Goal: Transaction & Acquisition: Purchase product/service

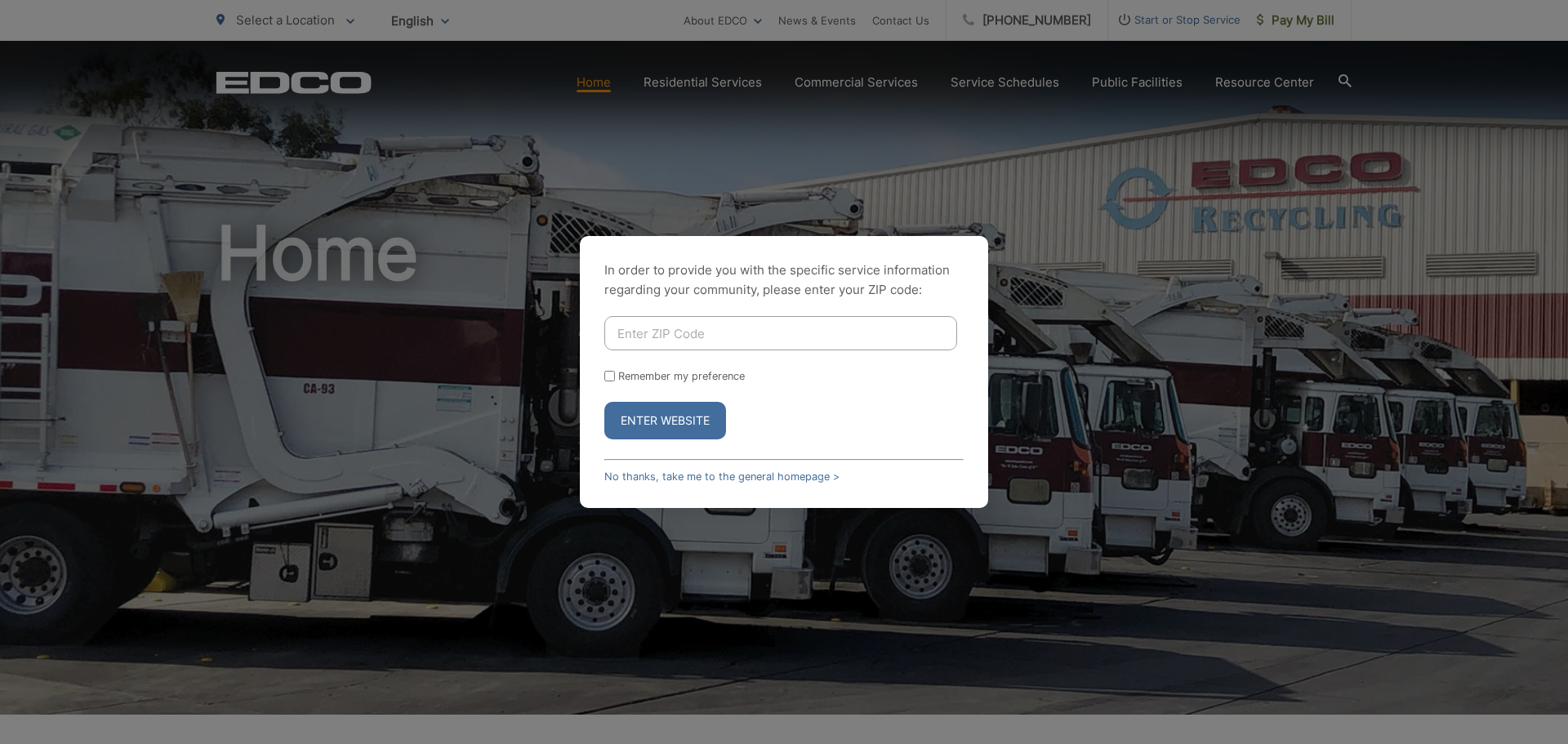
click at [655, 418] on button "Enter Website" at bounding box center [665, 420] width 122 height 38
click at [671, 325] on input "Enter ZIP Code" at bounding box center [780, 333] width 353 height 34
type input "92024"
click at [668, 431] on button "Enter Website" at bounding box center [665, 420] width 122 height 38
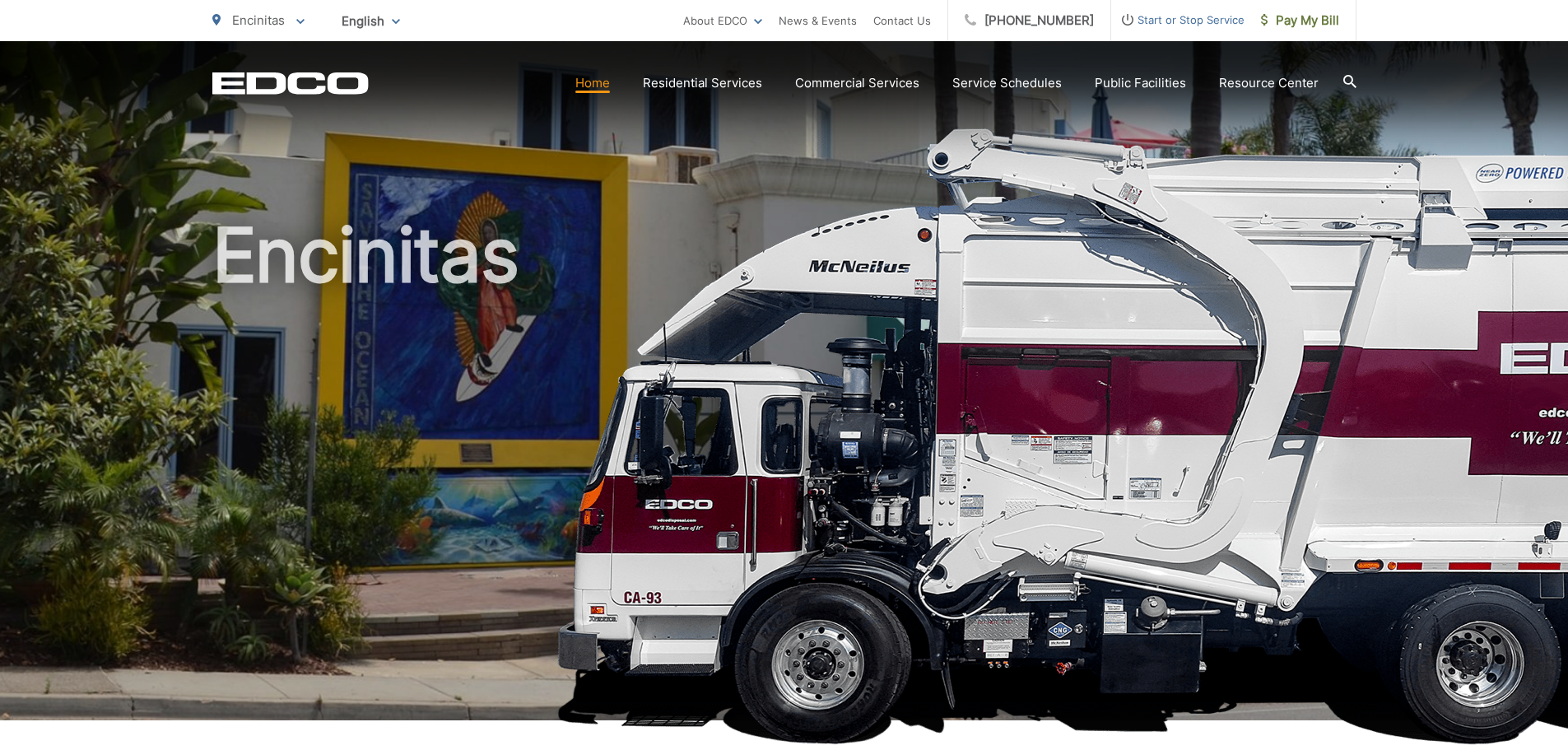
click at [248, 18] on span "Encinitas" at bounding box center [259, 20] width 53 height 16
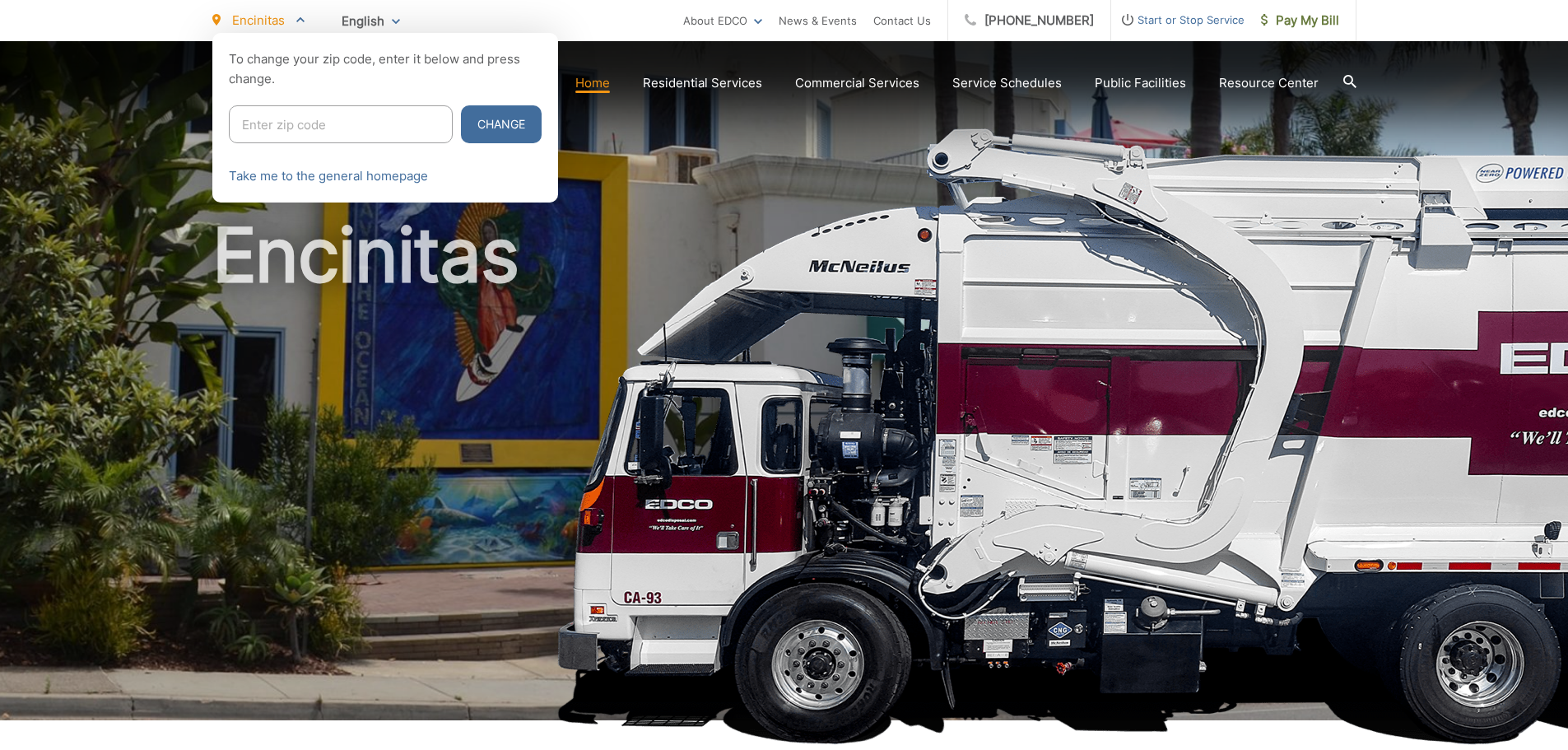
click at [607, 260] on div at bounding box center [784, 408] width 1568 height 750
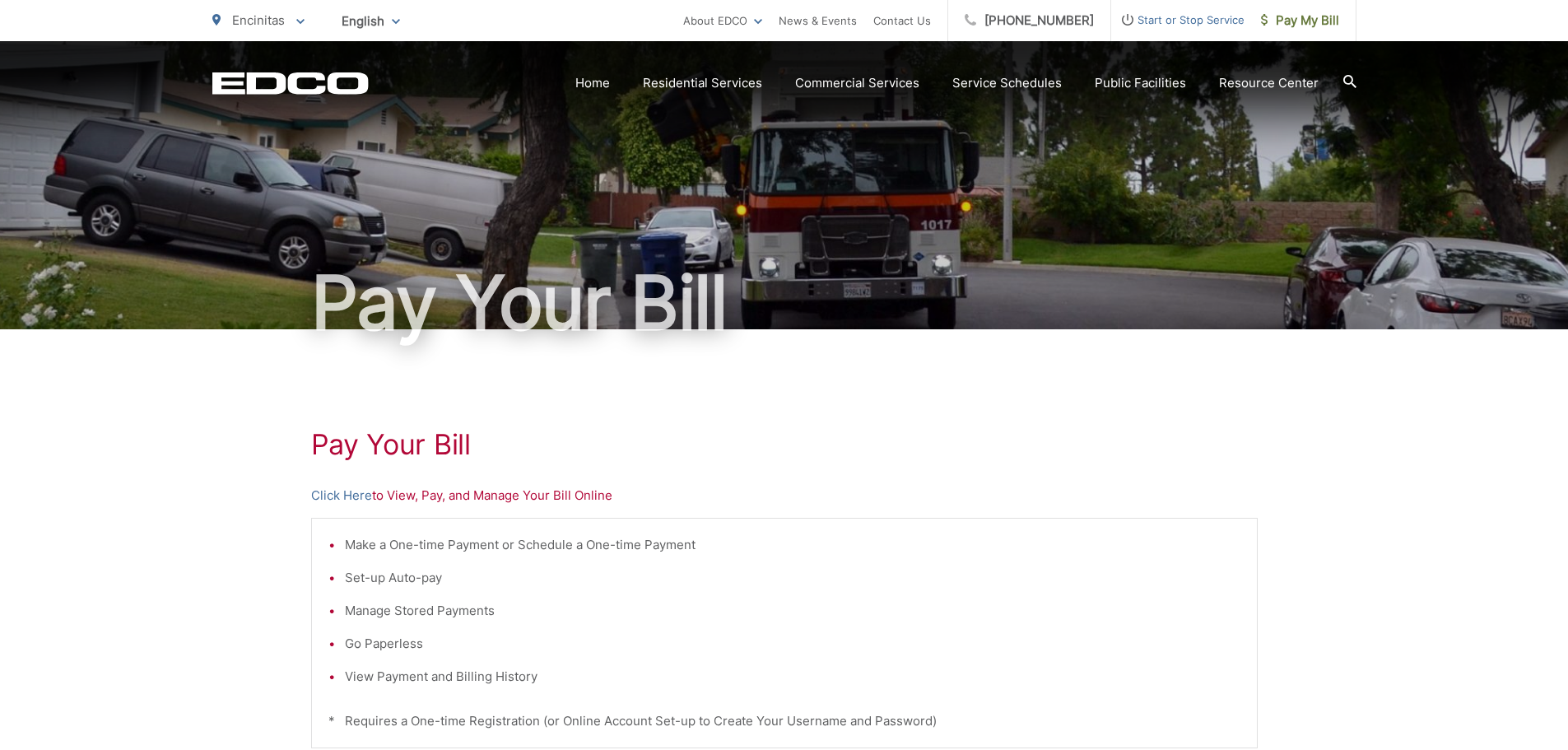
scroll to position [79, 0]
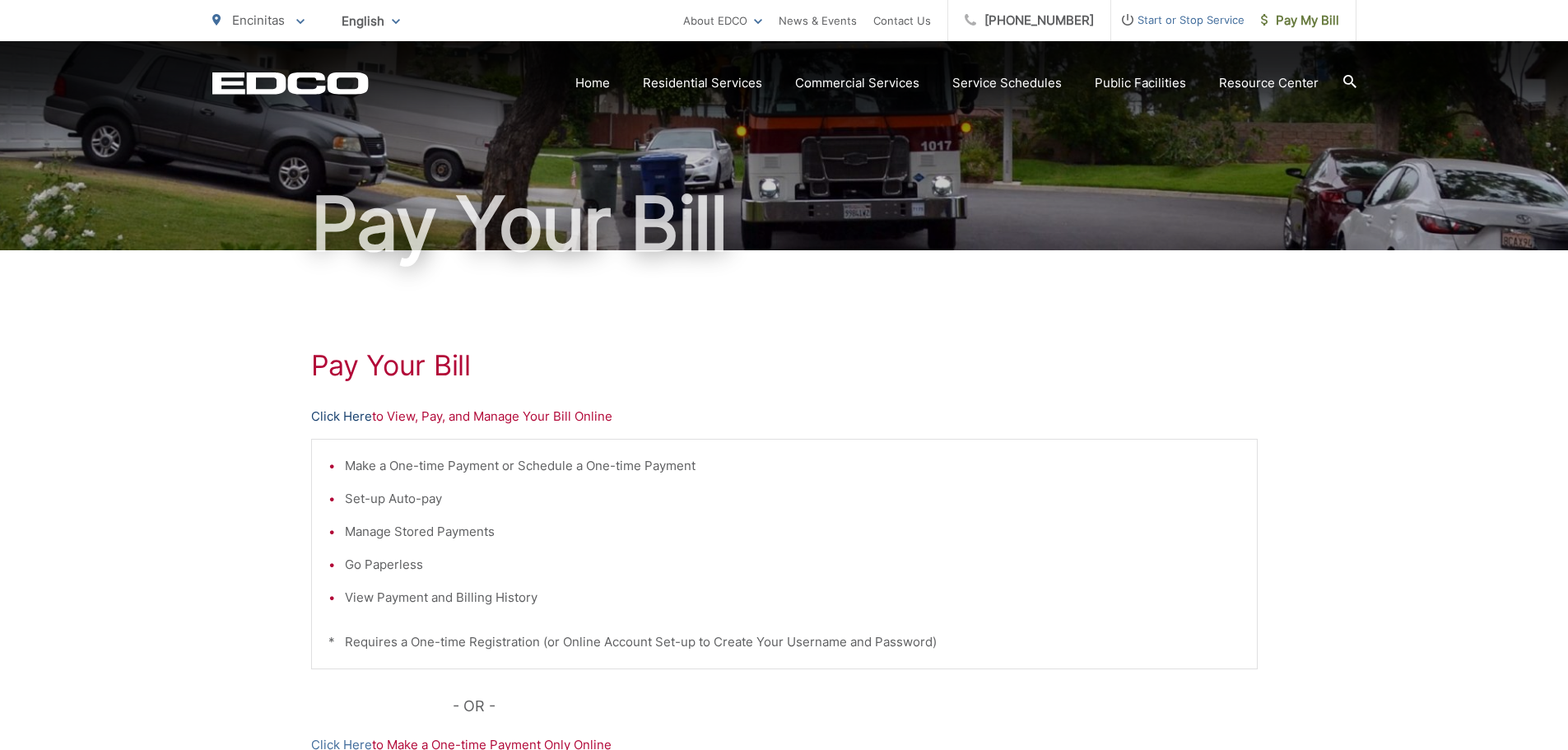
click at [362, 417] on link "Click Here" at bounding box center [341, 416] width 61 height 20
